Goal: Information Seeking & Learning: Learn about a topic

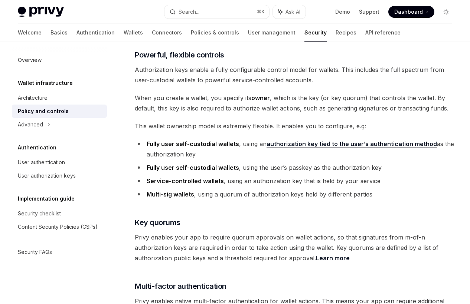
scroll to position [308, 0]
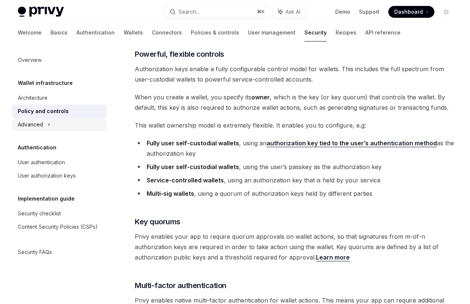
click at [43, 124] on div "Advanced" at bounding box center [59, 124] width 95 height 13
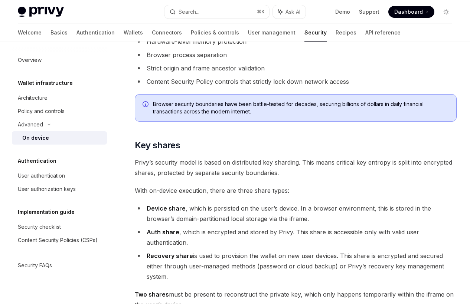
scroll to position [328, 0]
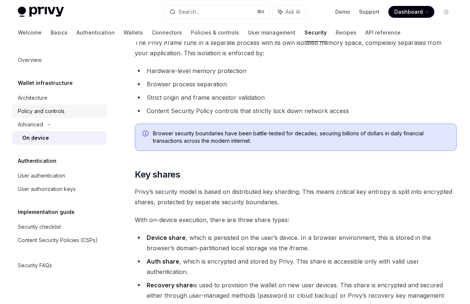
click at [68, 113] on div "Policy and controls" at bounding box center [60, 111] width 85 height 9
type textarea "*"
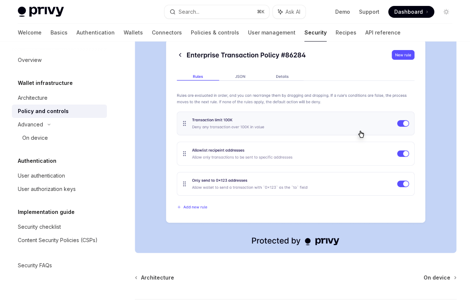
scroll to position [927, 0]
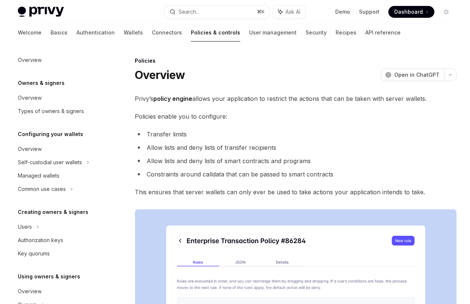
type textarea "*"
